Goal: Information Seeking & Learning: Learn about a topic

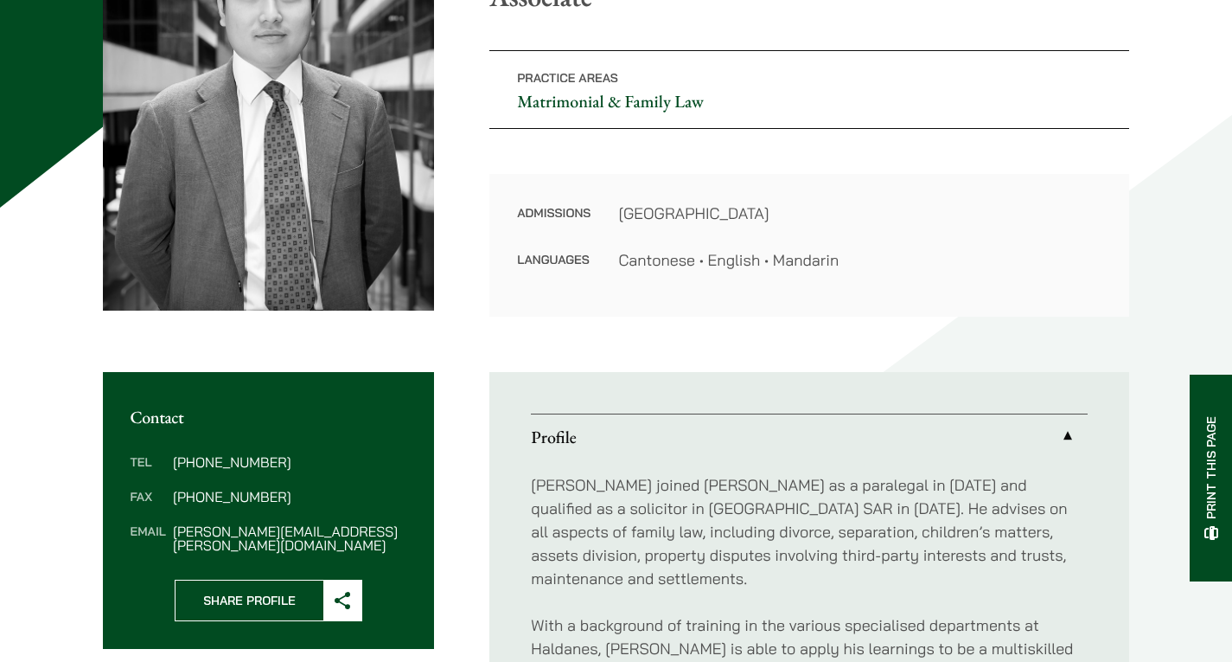
scroll to position [432, 0]
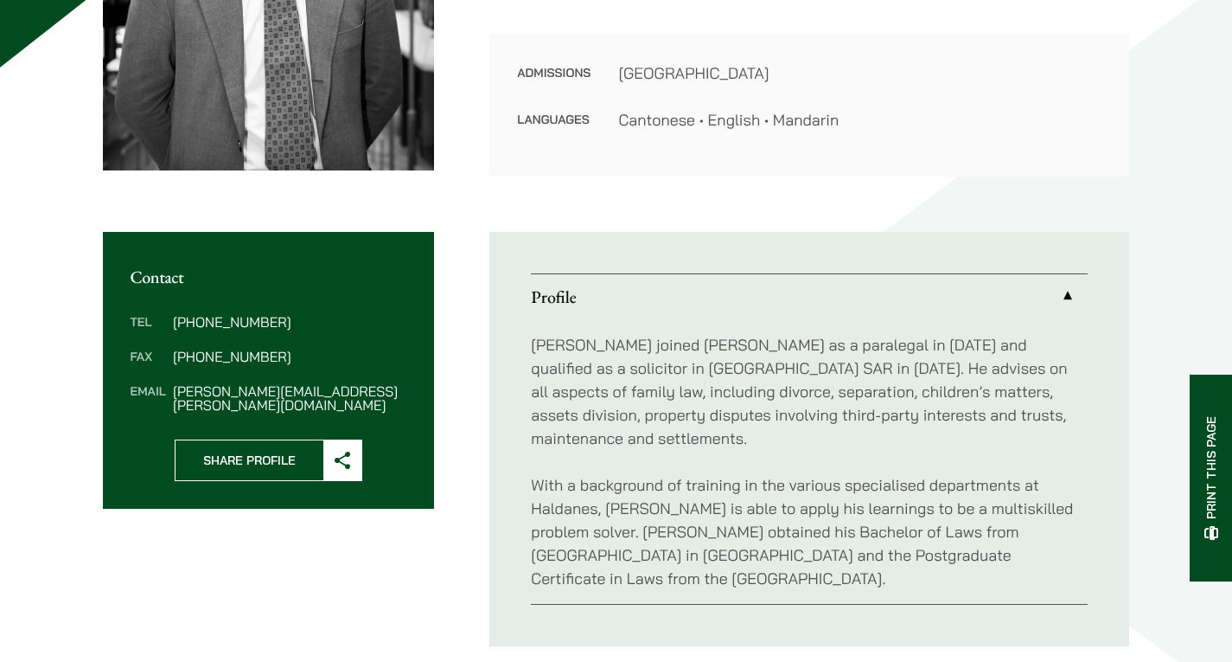
click at [1072, 297] on link "Profile" at bounding box center [809, 296] width 557 height 45
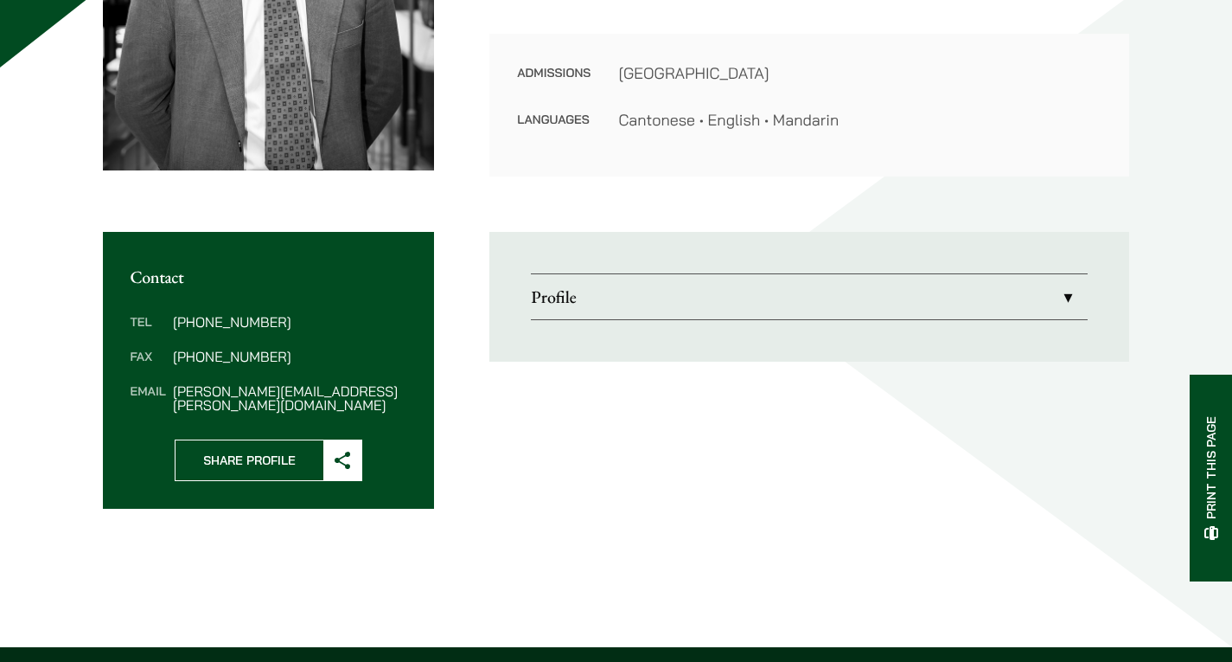
click at [1072, 297] on link "Profile" at bounding box center [809, 296] width 557 height 45
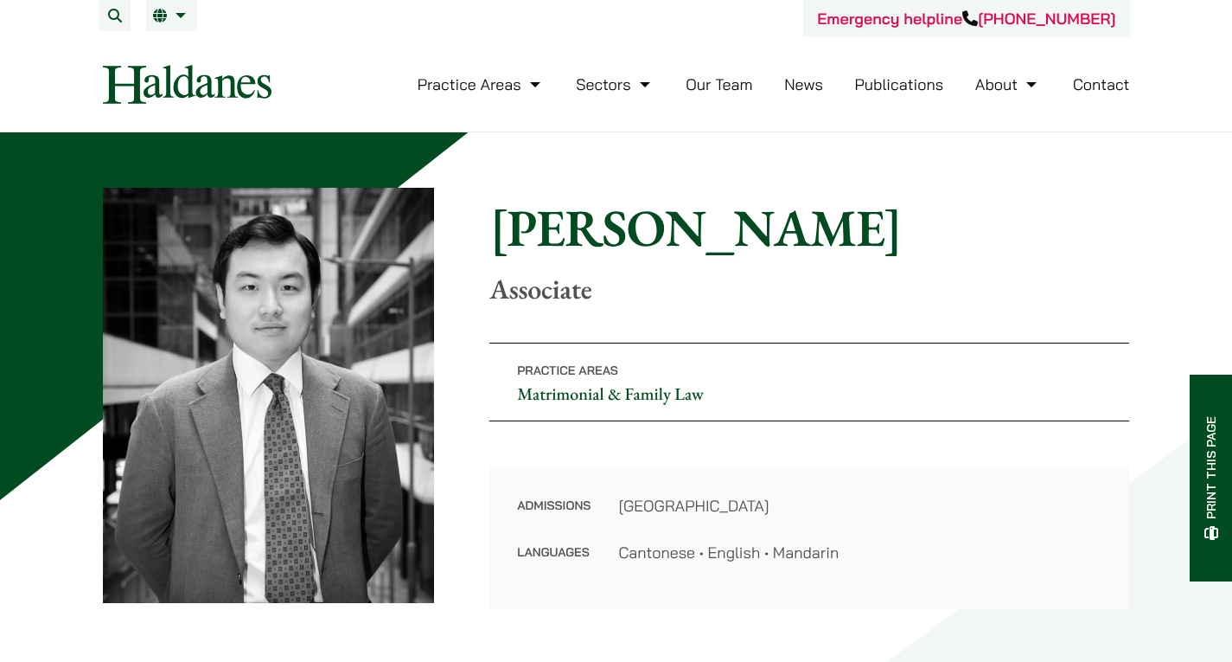
click at [688, 489] on div "Admissions Hong Kong Languages Cantonese • English • Mandarin" at bounding box center [810, 537] width 640 height 143
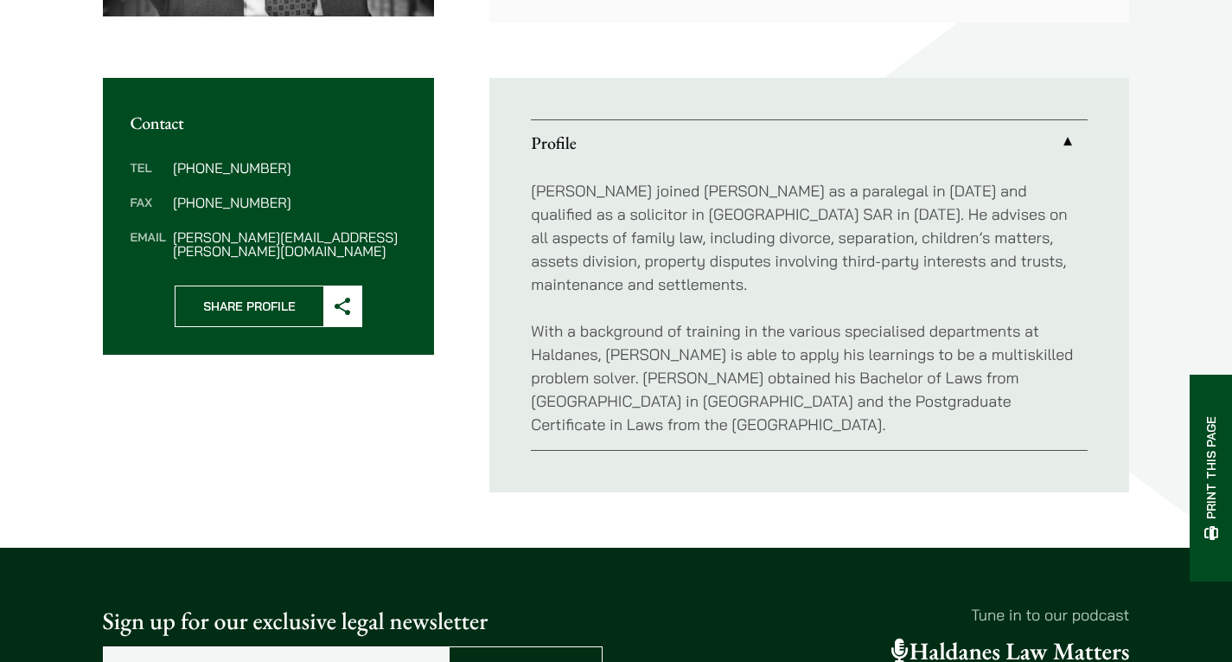
scroll to position [605, 0]
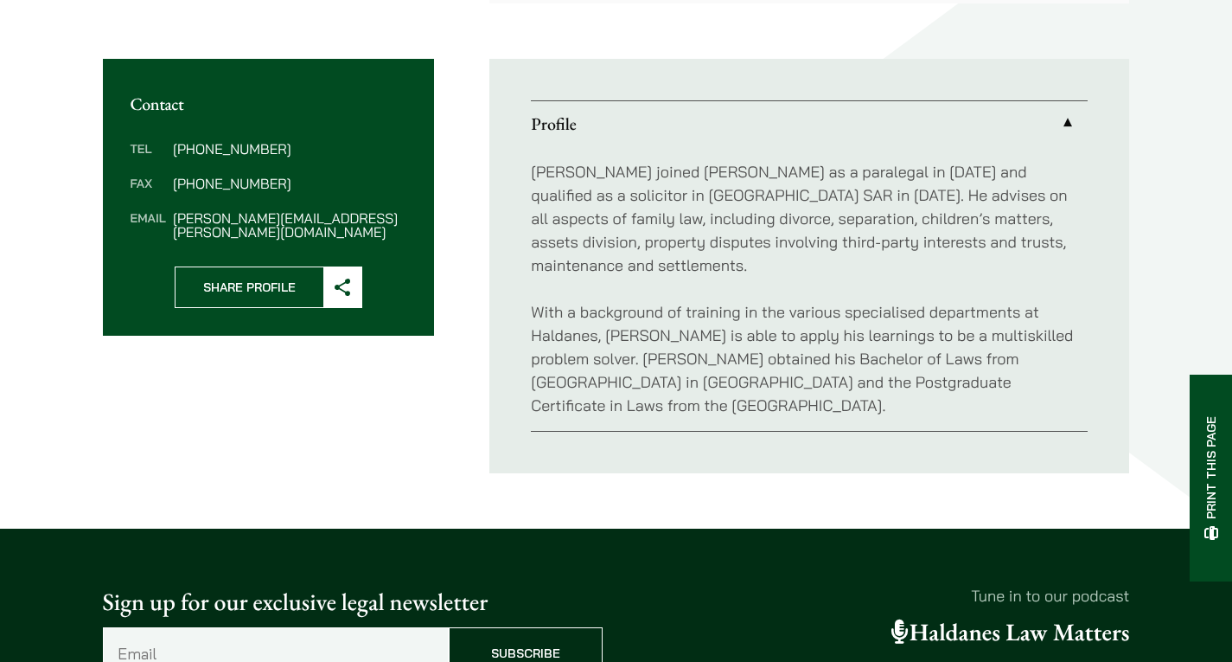
drag, startPoint x: 795, startPoint y: 250, endPoint x: 701, endPoint y: 235, distance: 94.6
click at [701, 235] on p "[PERSON_NAME] joined [PERSON_NAME] as a paralegal in [DATE] and qualified as a …" at bounding box center [809, 218] width 557 height 117
click at [692, 319] on p "With a background of training in the various specialised departments at Haldane…" at bounding box center [809, 358] width 557 height 117
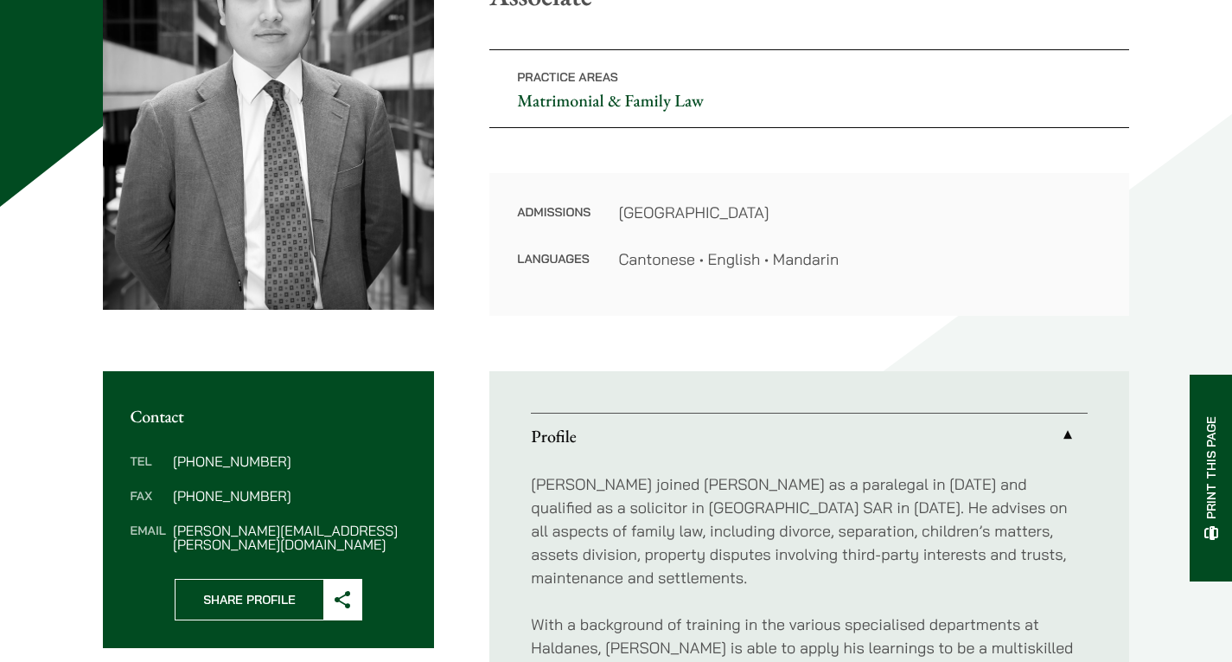
scroll to position [86, 0]
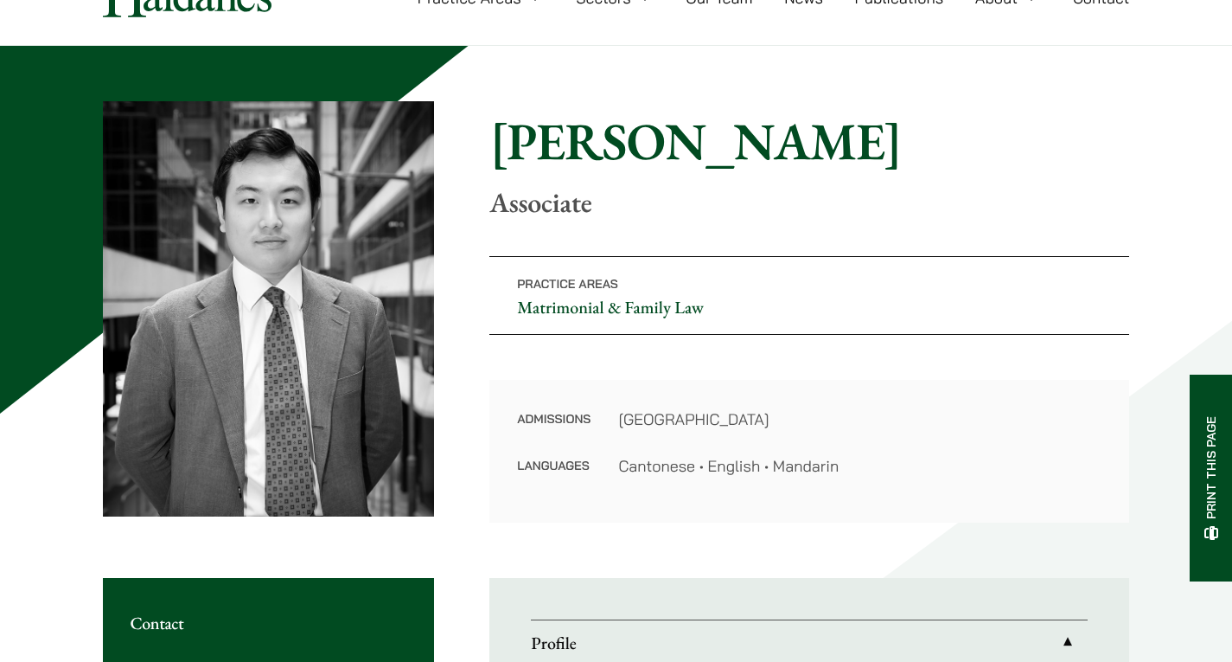
click at [25, 149] on div "Home » Lawyers » [PERSON_NAME] [PERSON_NAME] Associate Practice Areas Matrimoni…" at bounding box center [616, 547] width 1232 height 1002
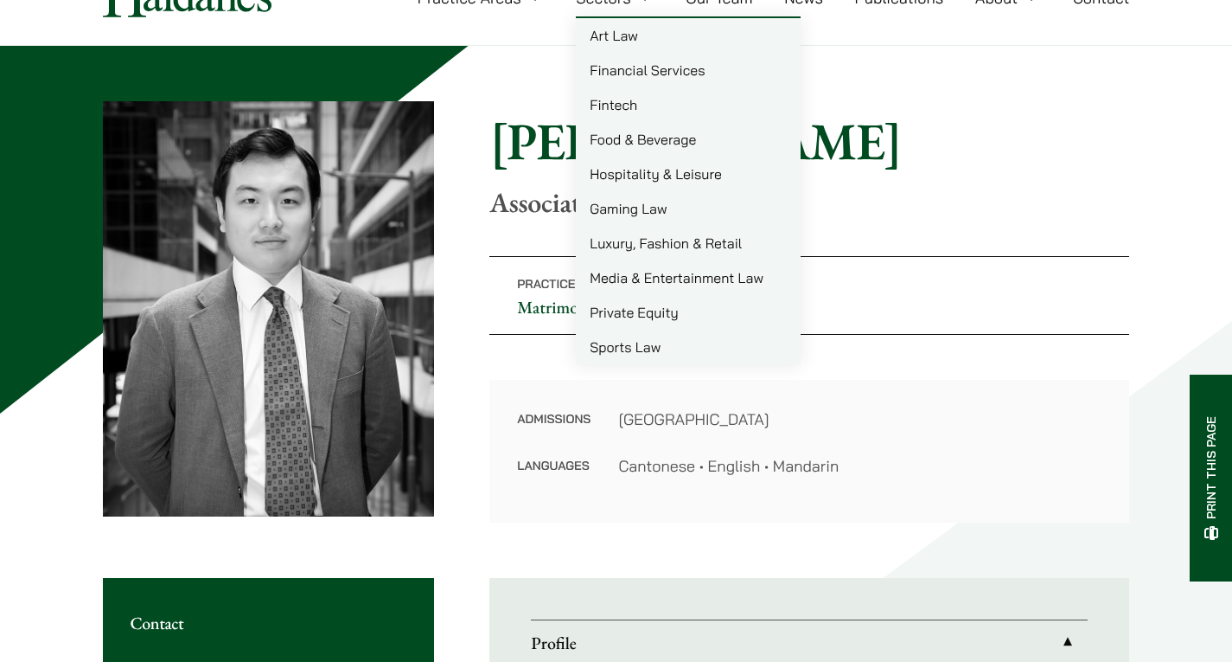
click at [909, 193] on p "Associate" at bounding box center [810, 202] width 640 height 33
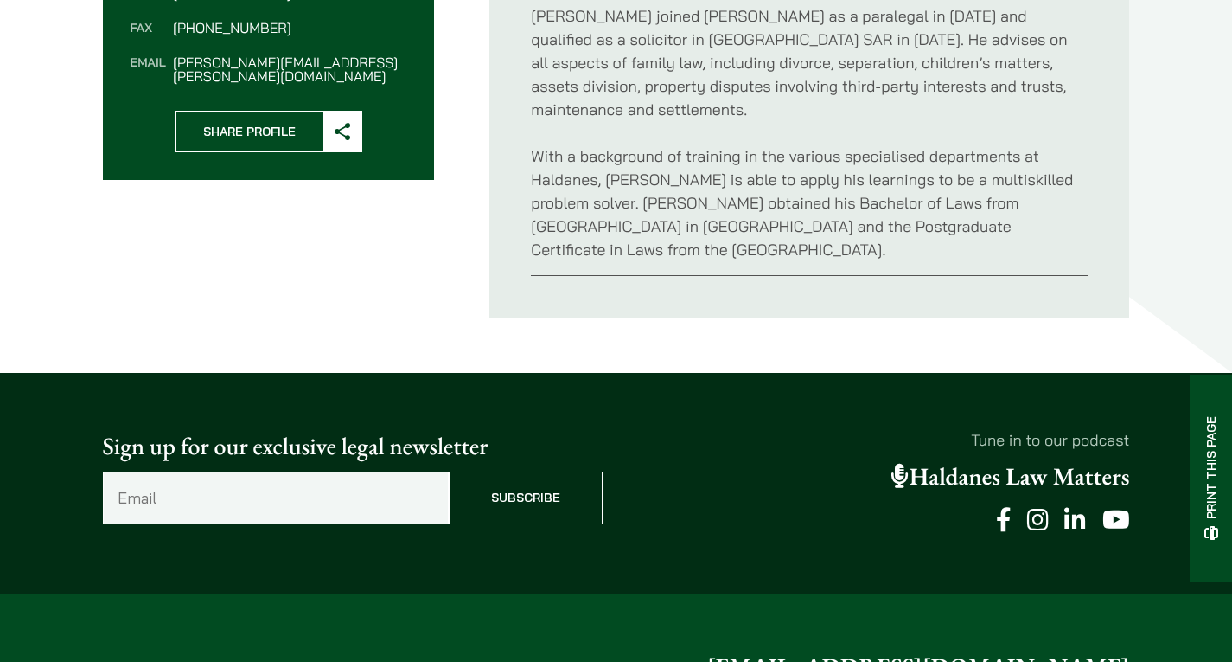
scroll to position [751, 0]
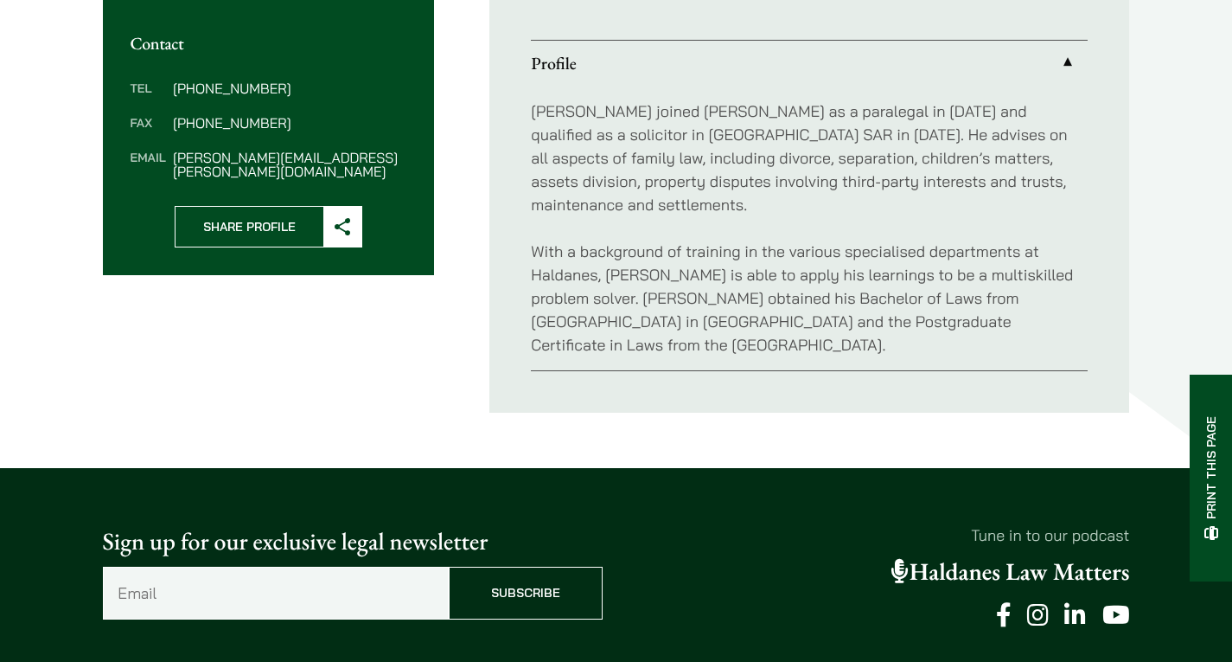
scroll to position [663, 0]
